Goal: Transaction & Acquisition: Obtain resource

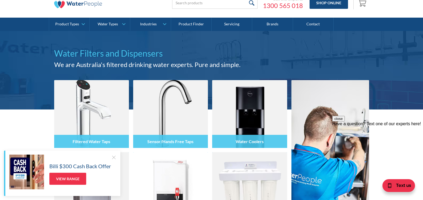
scroll to position [18, 0]
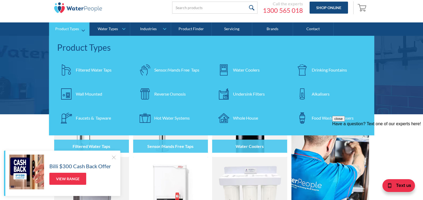
click at [165, 118] on div "Hot Water Systems" at bounding box center [172, 118] width 36 height 6
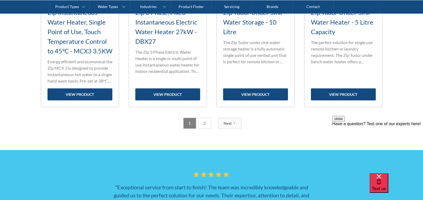
scroll to position [890, 0]
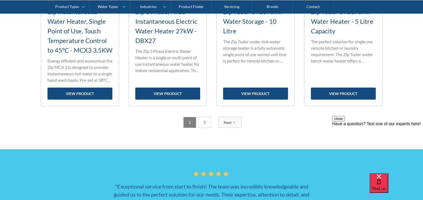
click at [229, 125] on div "Next" at bounding box center [228, 123] width 8 height 6
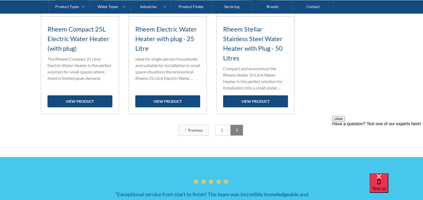
scroll to position [322, 0]
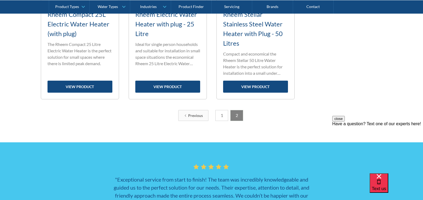
click at [222, 119] on link "1" at bounding box center [222, 115] width 13 height 11
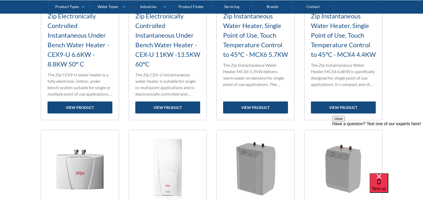
scroll to position [669, 0]
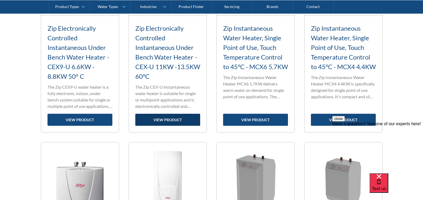
click at [170, 118] on link "view product" at bounding box center [167, 120] width 65 height 12
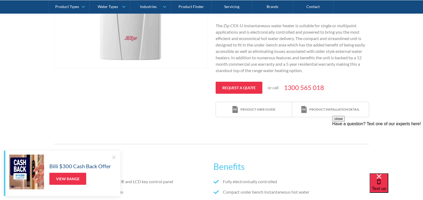
scroll to position [196, 0]
click at [244, 112] on div "Product user guide" at bounding box center [254, 109] width 43 height 7
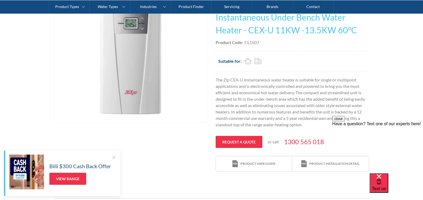
scroll to position [142, 0]
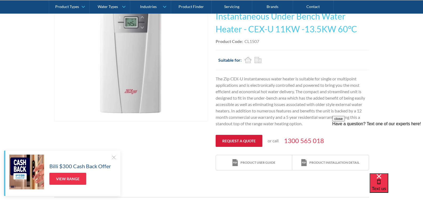
click at [233, 141] on link "Request a quote" at bounding box center [239, 141] width 47 height 12
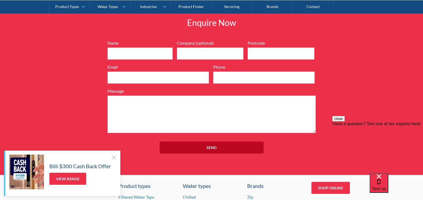
scroll to position [571, 0]
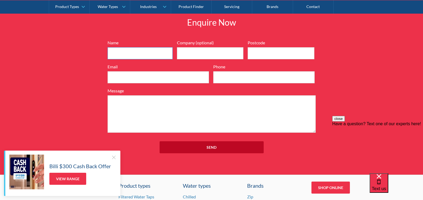
click at [156, 51] on input "Name" at bounding box center [140, 53] width 65 height 12
type input "Andrew J Gunn"
type input "2758"
type input "ajgunn@bigpond.net.au"
type input "0410530152"
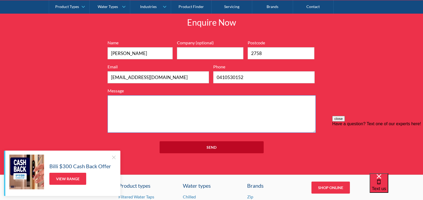
click at [152, 110] on textarea "Message" at bounding box center [212, 113] width 208 height 37
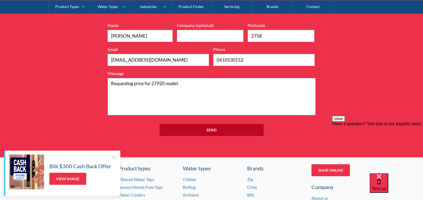
scroll to position [589, 0]
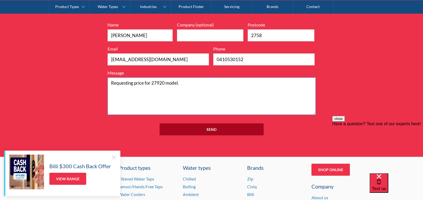
type textarea "Requesting price for 27920 model."
click at [212, 129] on input "Send" at bounding box center [212, 129] width 104 height 12
